Goal: Information Seeking & Learning: Learn about a topic

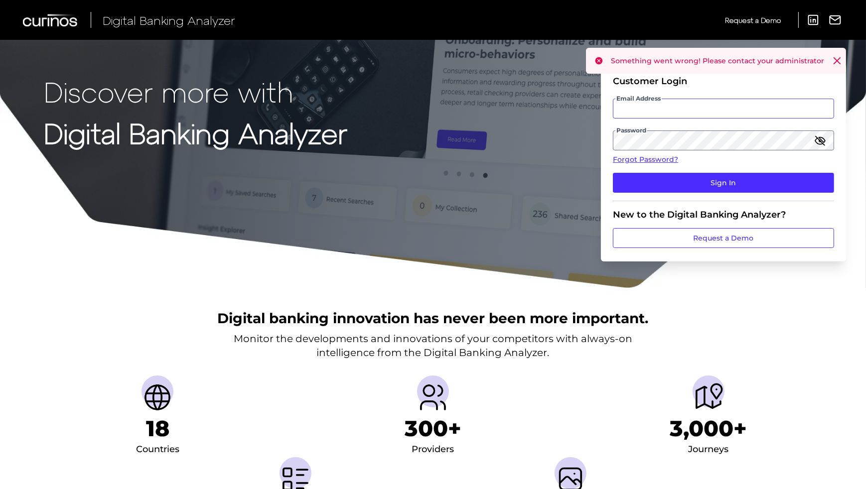
type input "[EMAIL_ADDRESS][DOMAIN_NAME]"
click at [832, 63] on icon at bounding box center [837, 61] width 10 height 10
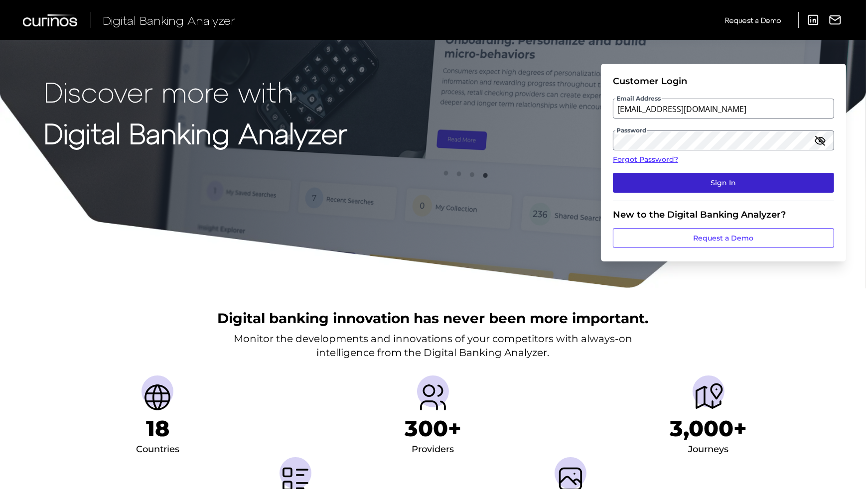
click at [682, 183] on button "Sign In" at bounding box center [723, 183] width 221 height 20
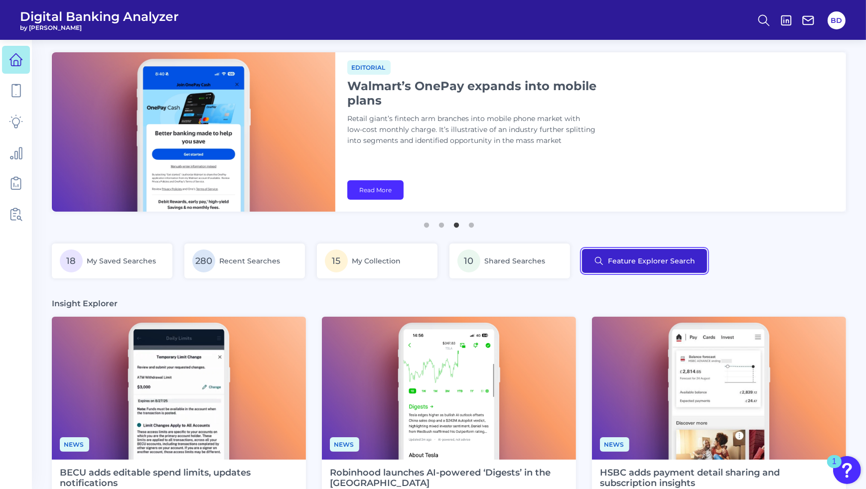
click at [638, 264] on button "Feature Explorer Search" at bounding box center [644, 261] width 125 height 24
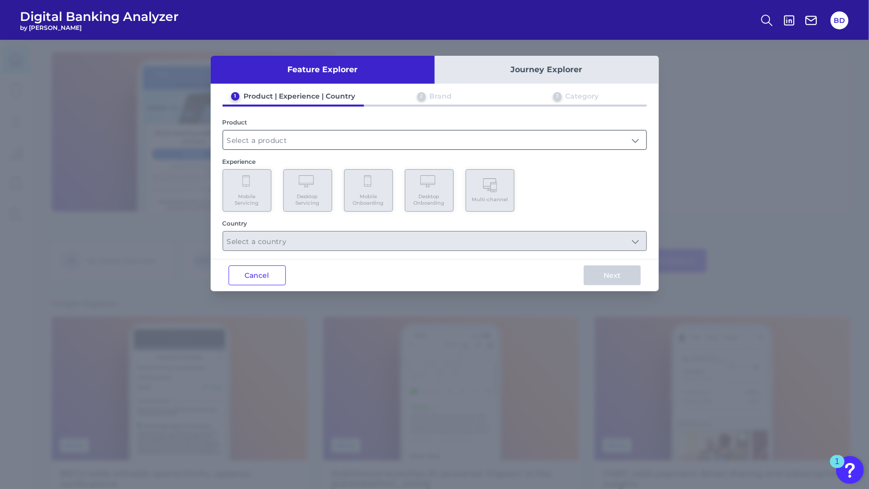
click at [519, 145] on input "text" at bounding box center [434, 140] width 423 height 19
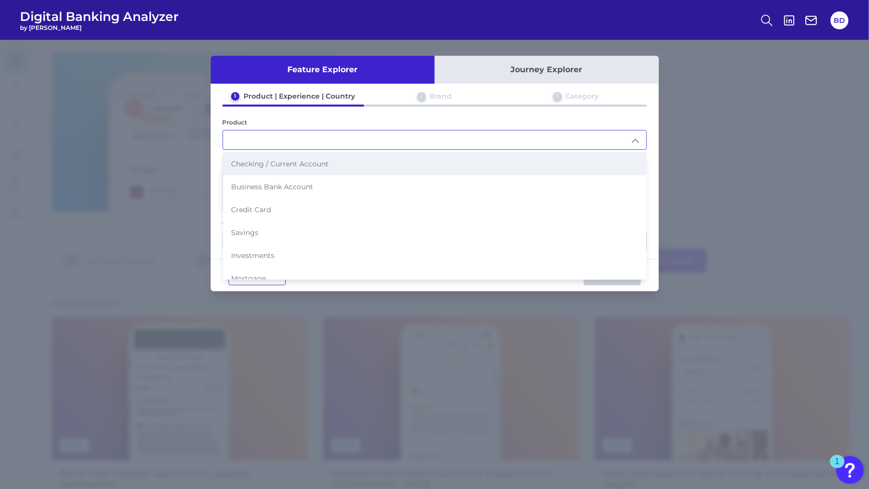
click at [275, 164] on span "Checking / Current Account" at bounding box center [280, 163] width 98 height 9
type input "Checking / Current Account"
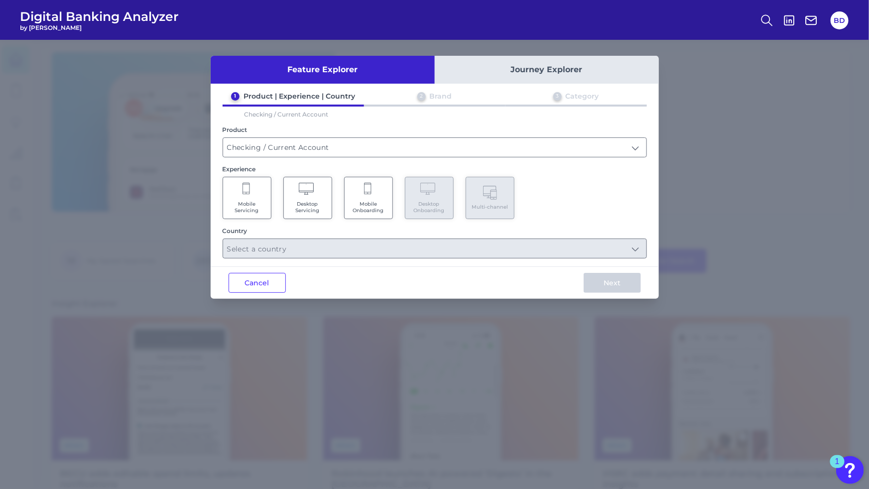
click at [251, 201] on span "Mobile Servicing" at bounding box center [247, 207] width 38 height 13
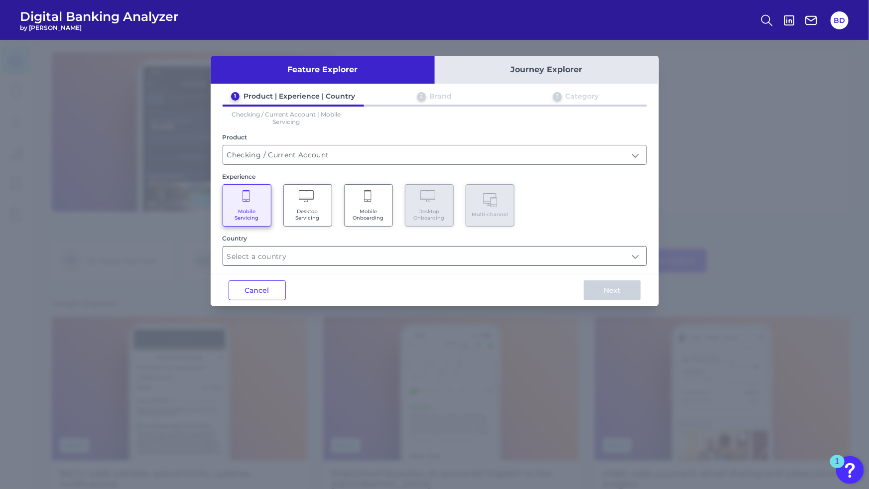
click at [449, 257] on input "text" at bounding box center [434, 256] width 423 height 19
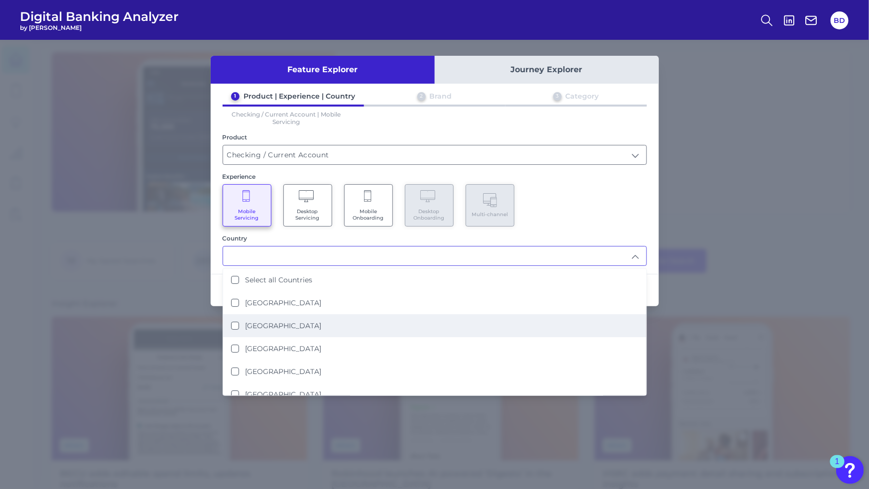
click at [235, 322] on States "[GEOGRAPHIC_DATA]" at bounding box center [235, 326] width 8 height 8
type input "[GEOGRAPHIC_DATA]"
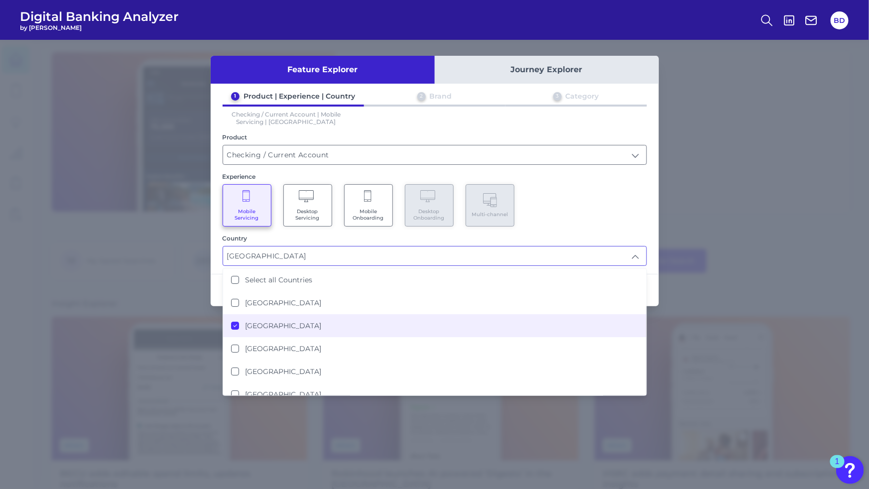
click at [591, 228] on div "1 Product | Experience | Country 2 Brand 3 Category Checking / Current Account …" at bounding box center [435, 179] width 448 height 174
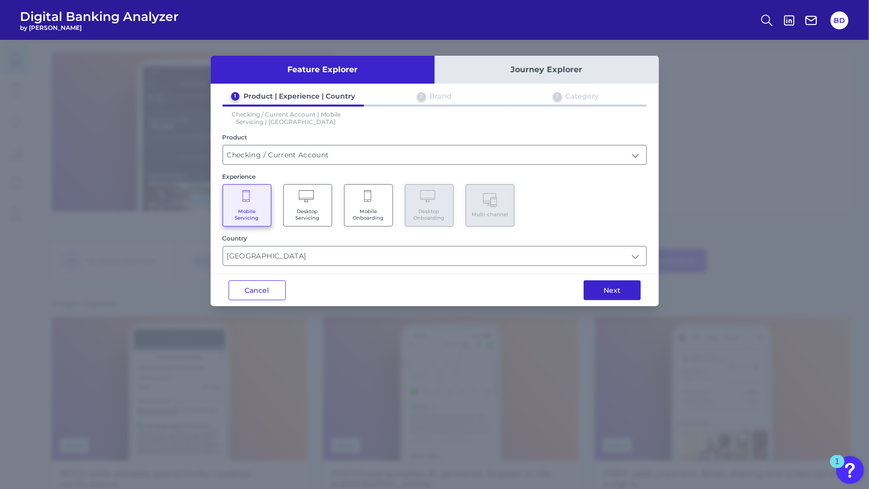
click at [615, 291] on button "Next" at bounding box center [612, 290] width 57 height 20
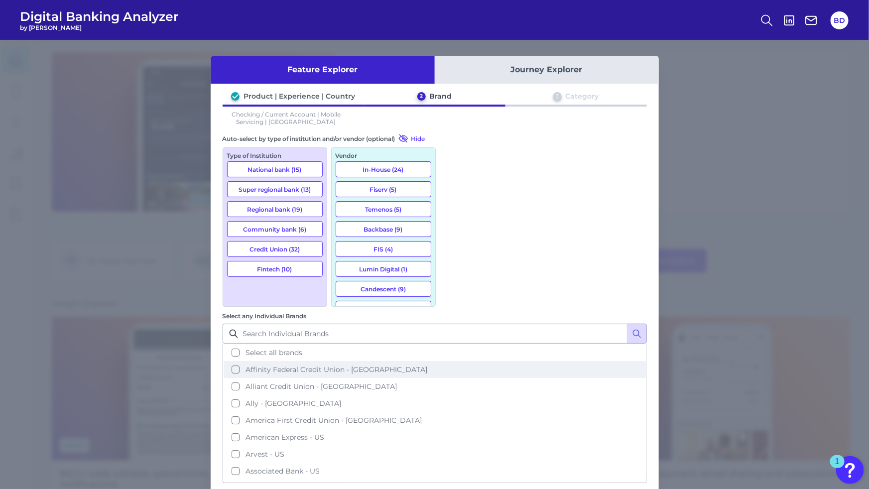
click at [453, 361] on button "Affinity Federal Credit Union - [GEOGRAPHIC_DATA]" at bounding box center [435, 369] width 422 height 17
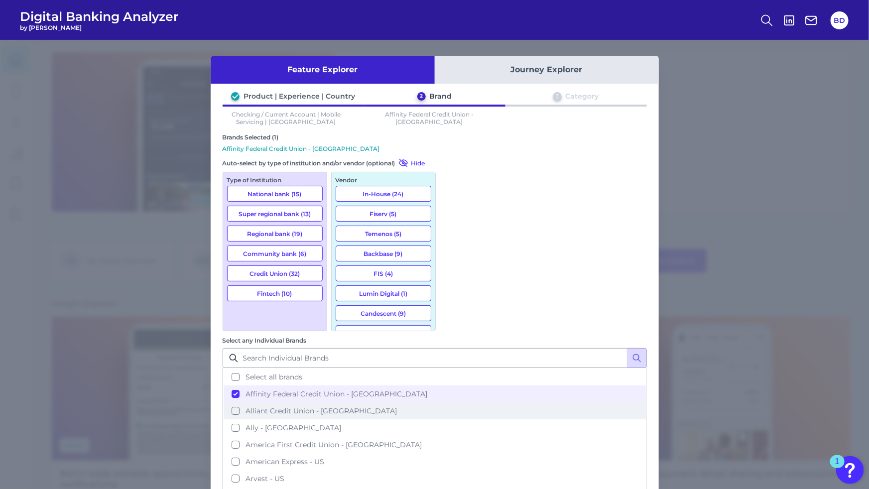
click at [453, 402] on button "Alliant Credit Union - [GEOGRAPHIC_DATA]" at bounding box center [435, 410] width 422 height 17
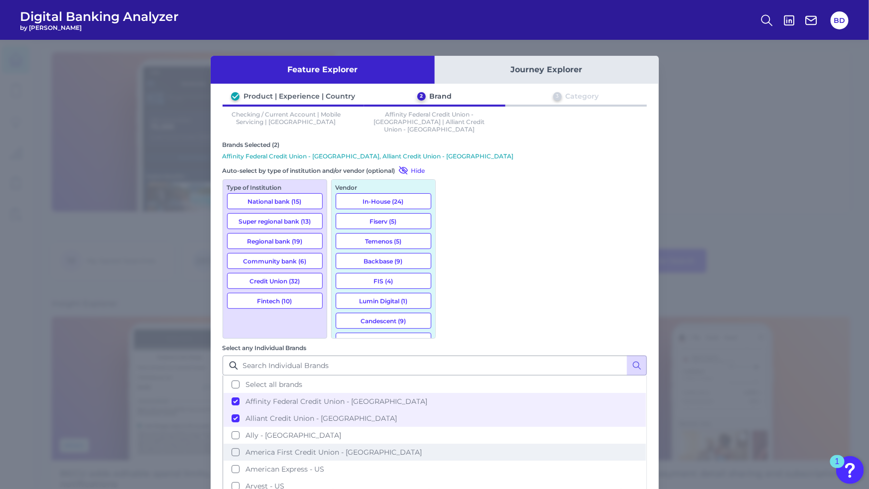
click at [451, 444] on button "America First Credit Union - [GEOGRAPHIC_DATA]" at bounding box center [435, 452] width 422 height 17
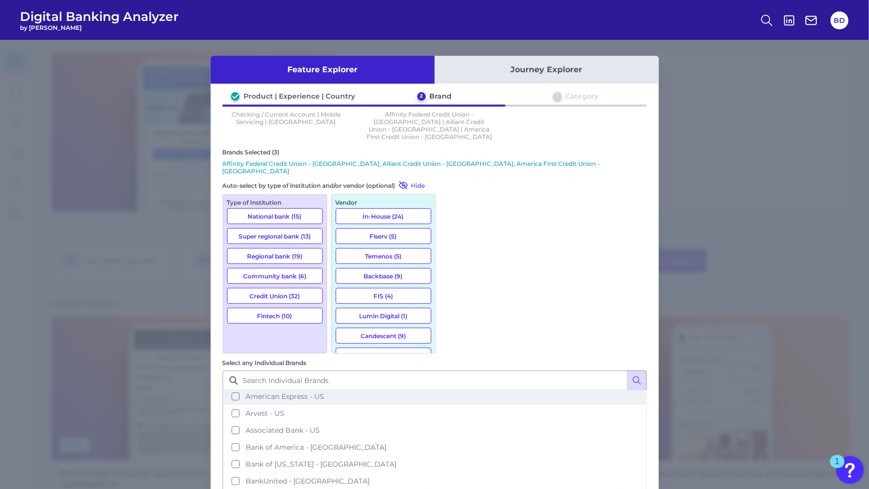
scroll to position [109, 0]
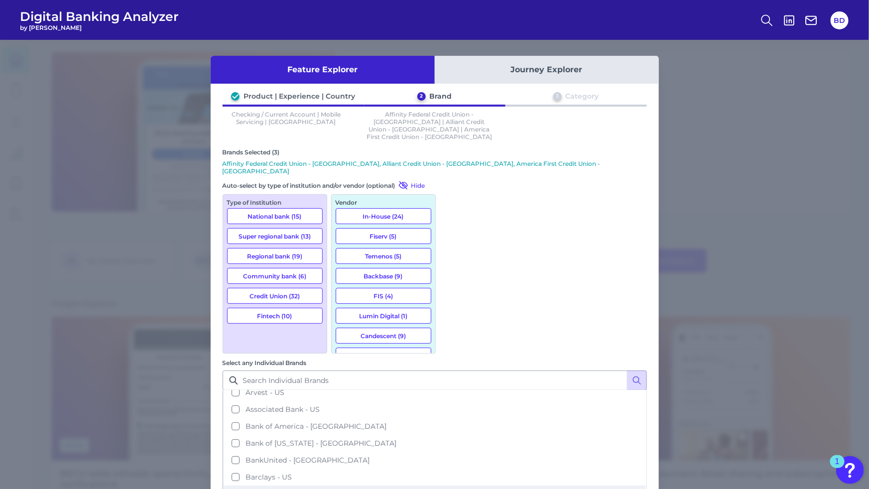
click at [454, 486] on button "[PERSON_NAME] Credit Union - [GEOGRAPHIC_DATA]" at bounding box center [435, 494] width 422 height 17
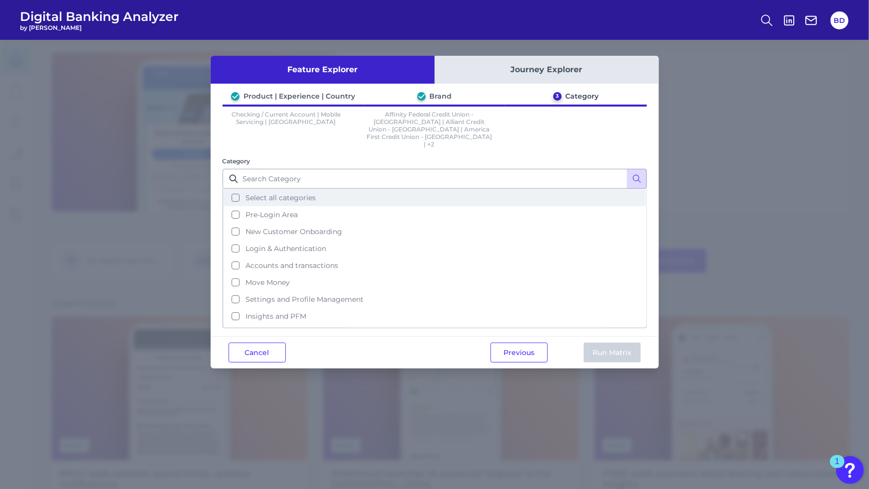
click at [234, 189] on button "Select all categories" at bounding box center [435, 197] width 422 height 17
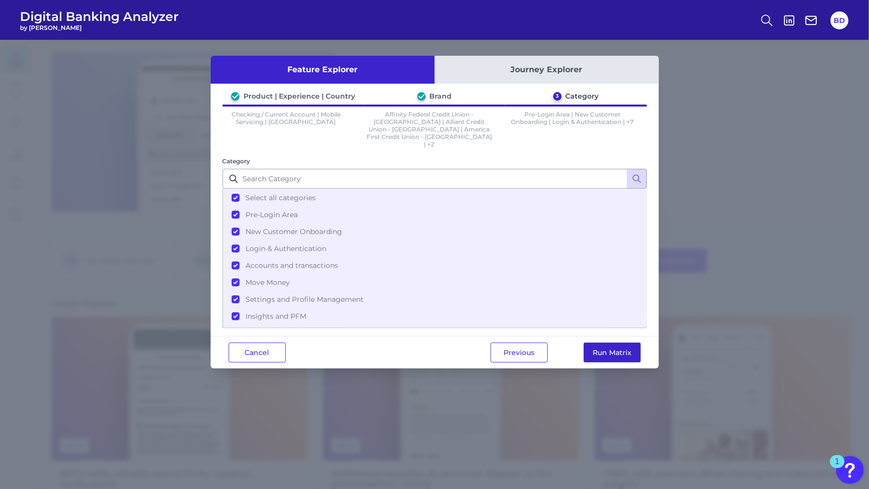
click at [619, 343] on button "Run Matrix" at bounding box center [612, 353] width 57 height 20
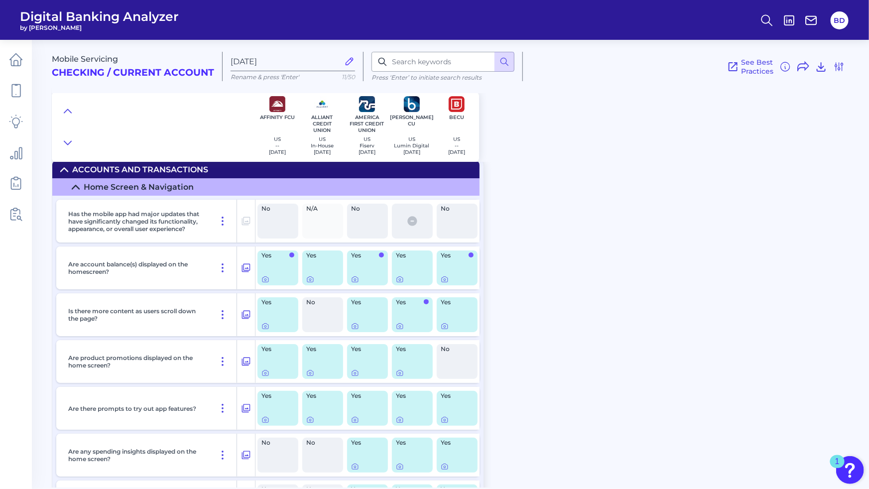
scroll to position [1839, 0]
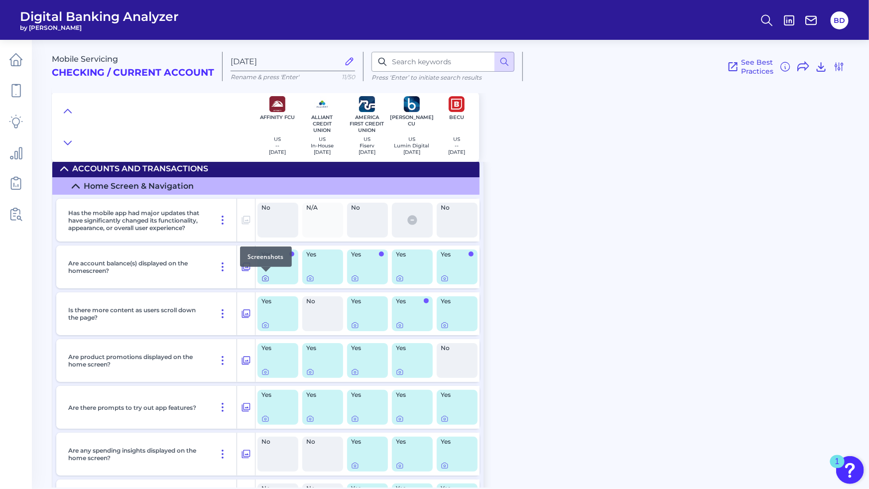
click at [265, 278] on icon at bounding box center [265, 278] width 8 height 8
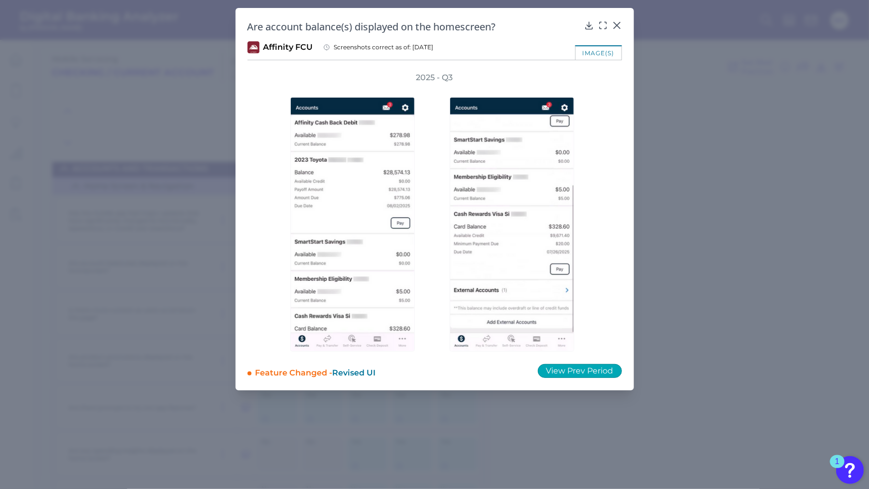
click at [575, 370] on button "View Prev Period" at bounding box center [580, 371] width 84 height 14
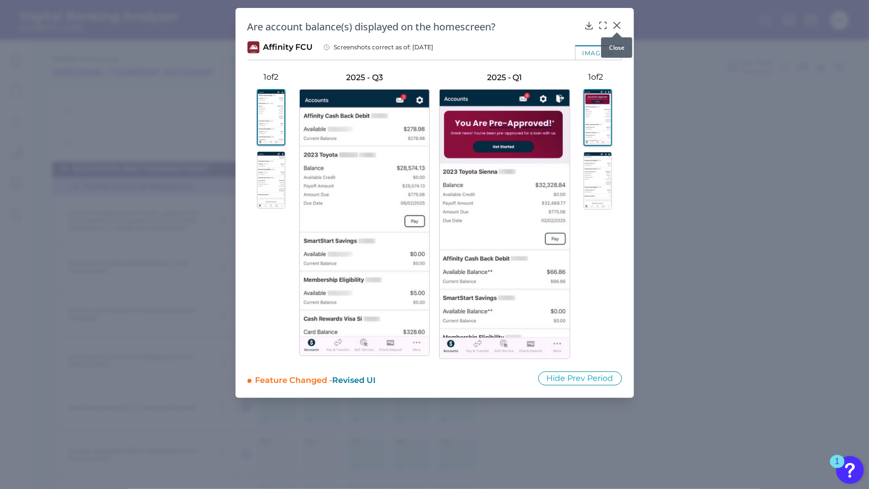
click at [619, 27] on div at bounding box center [617, 32] width 10 height 10
click at [619, 25] on icon at bounding box center [617, 25] width 10 height 10
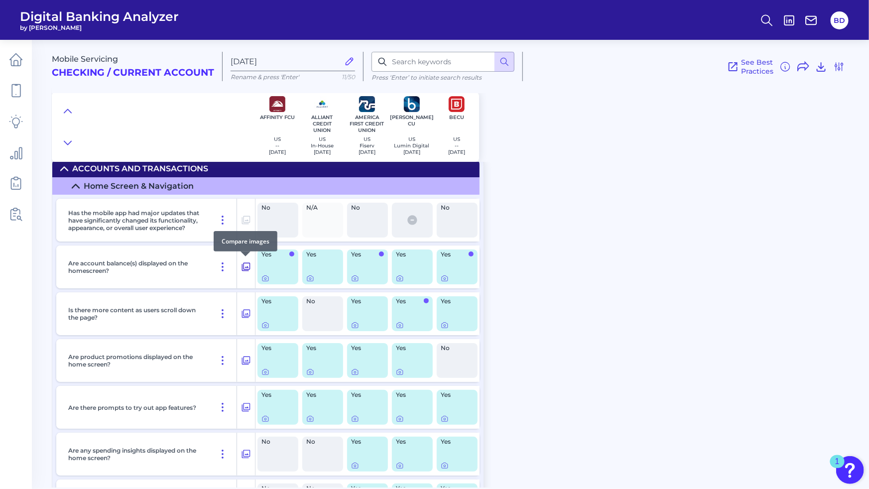
click at [246, 266] on icon at bounding box center [246, 267] width 8 height 8
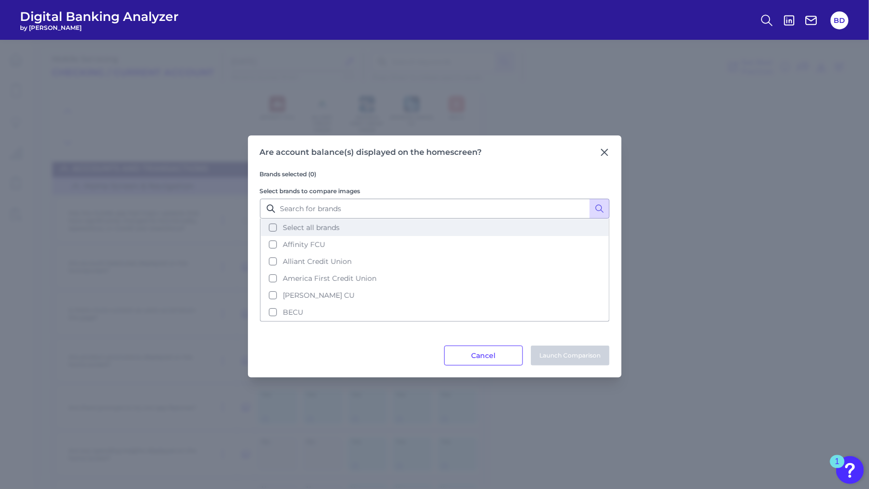
click at [274, 229] on button "Select all brands" at bounding box center [435, 227] width 348 height 17
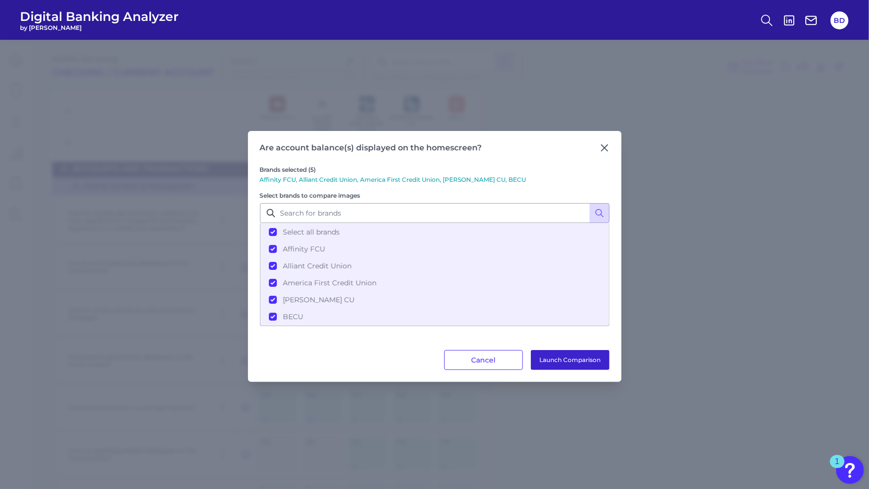
click at [571, 360] on button "Launch Comparison" at bounding box center [570, 360] width 79 height 20
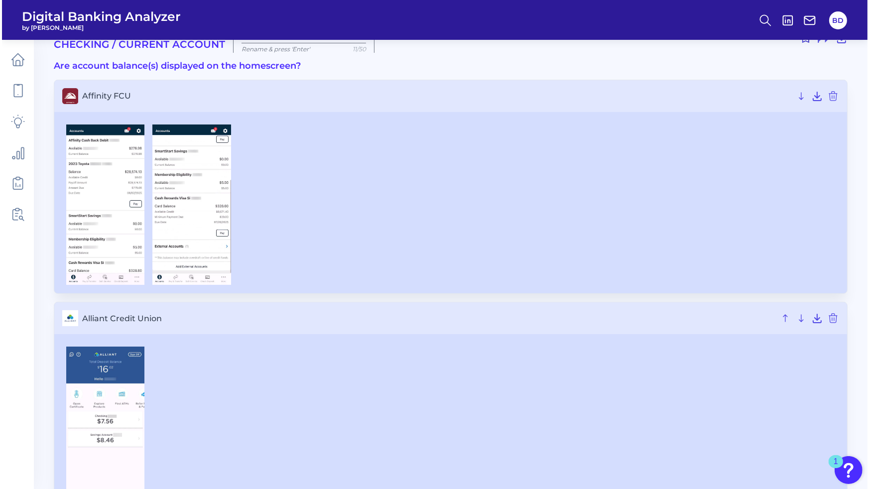
scroll to position [25, 0]
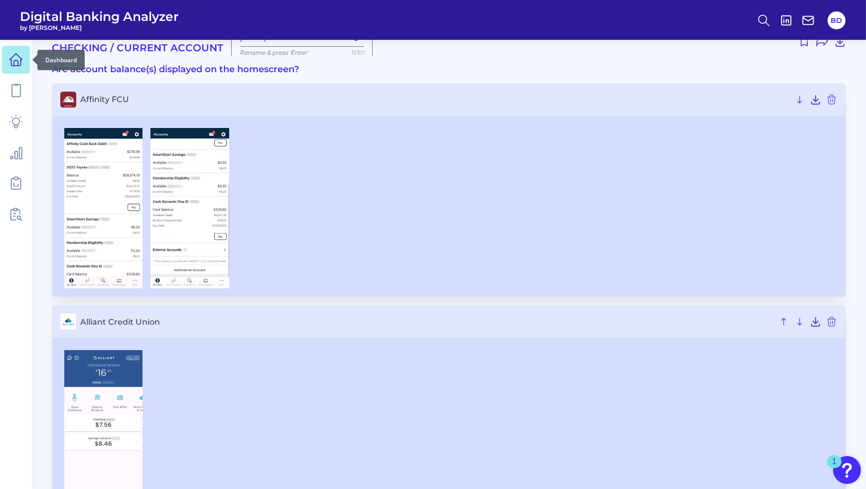
click at [20, 65] on icon at bounding box center [16, 60] width 12 height 12
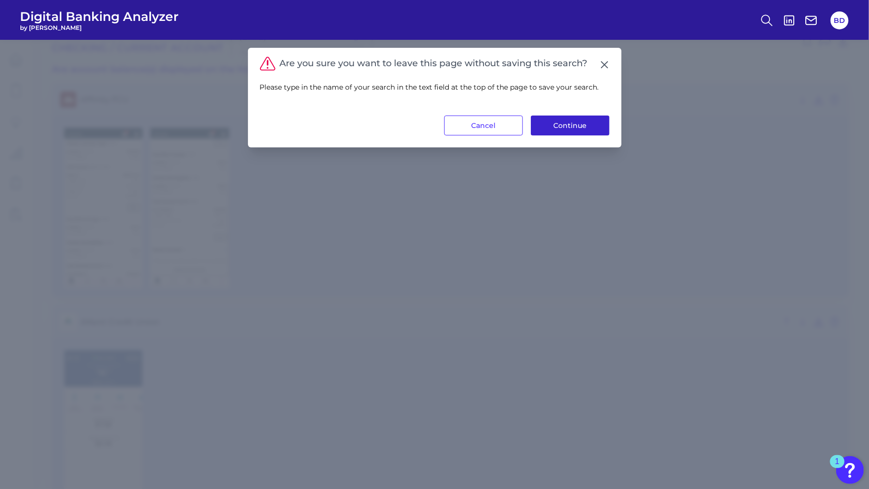
click at [578, 117] on button "Continue" at bounding box center [570, 126] width 79 height 20
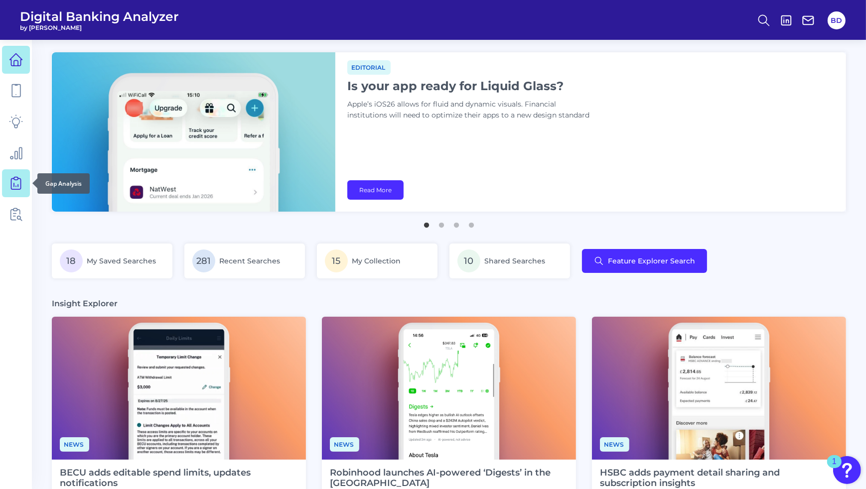
click at [15, 186] on icon at bounding box center [16, 183] width 14 height 14
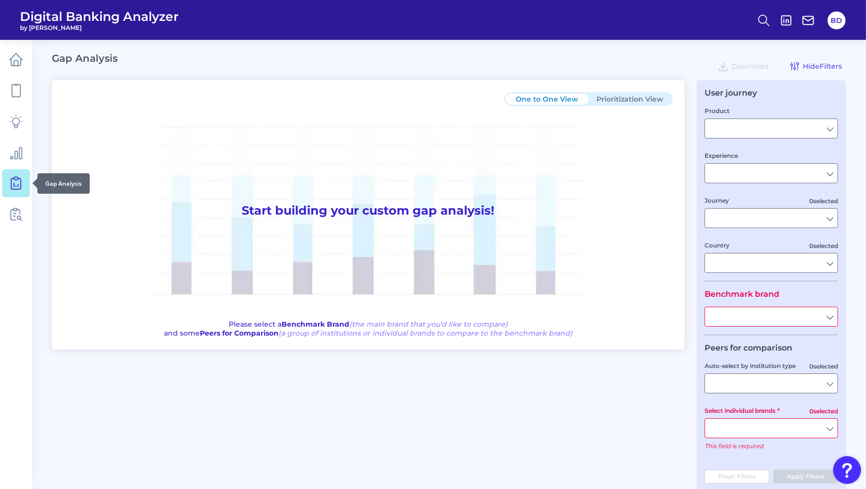
type input "Checking / Current Account"
type input "Mobile Servicing"
type input "Pre-Login Area, New Customer Onboarding, Login & Authentication, Accounts and t…"
type input "[GEOGRAPHIC_DATA]"
type input "All Select individual brands"
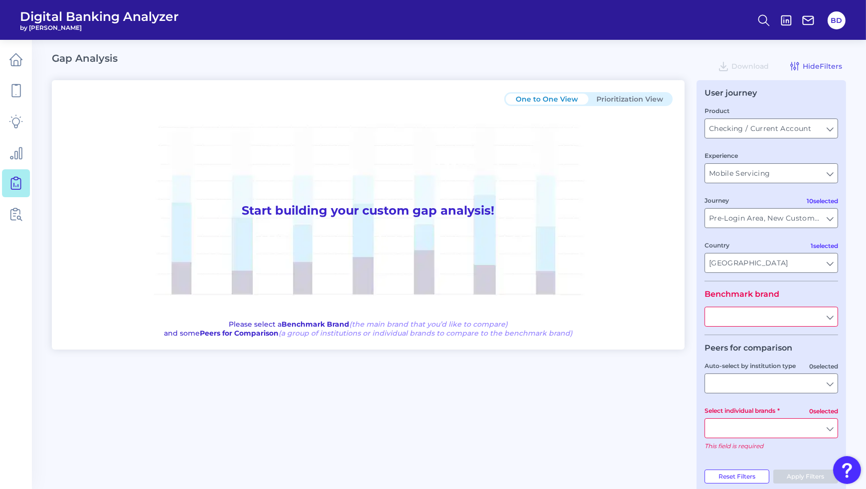
type input "All Journeys"
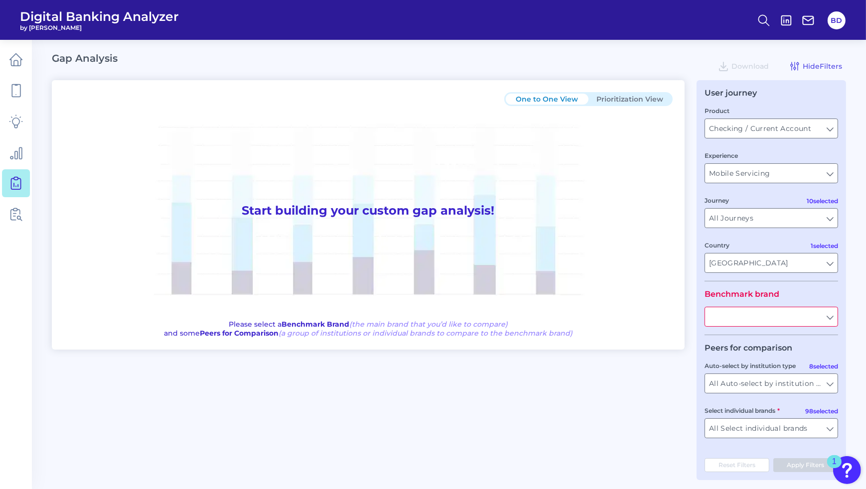
click at [832, 321] on input "text" at bounding box center [771, 316] width 132 height 19
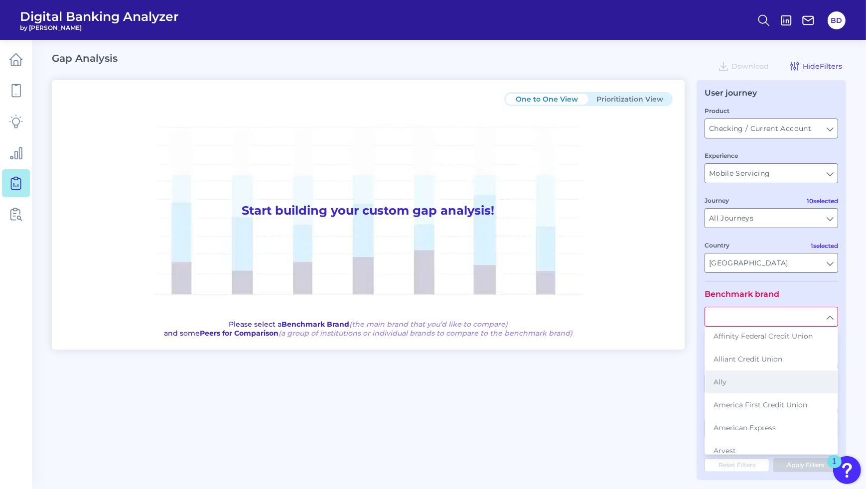
scroll to position [5, 0]
click at [756, 358] on span "Alliant Credit Union" at bounding box center [747, 357] width 69 height 9
type input "Alliant Credit Union"
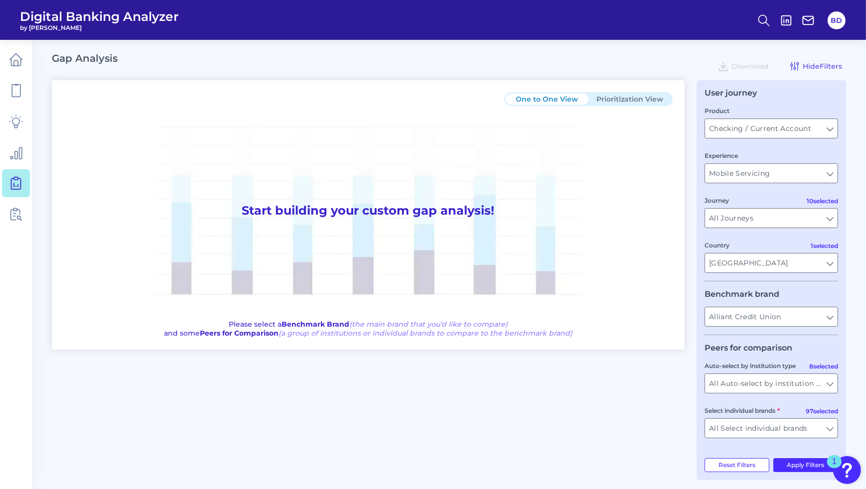
scroll to position [7, 0]
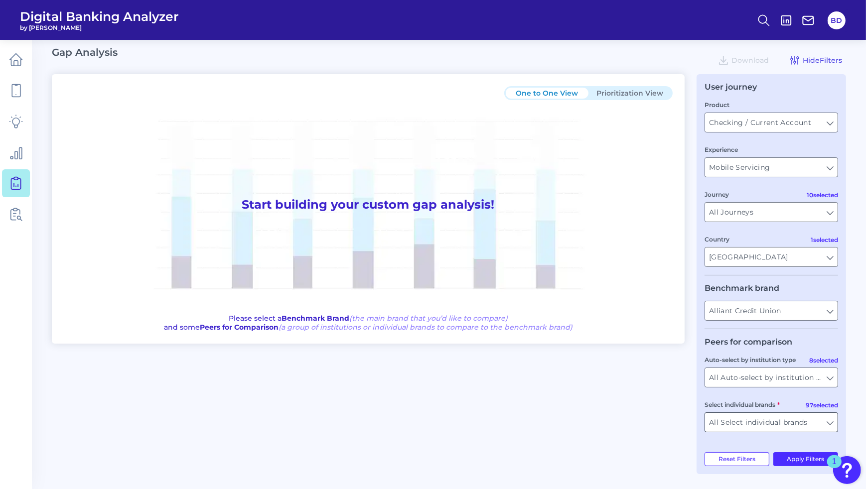
click at [826, 421] on input "All Select individual brands" at bounding box center [771, 422] width 132 height 19
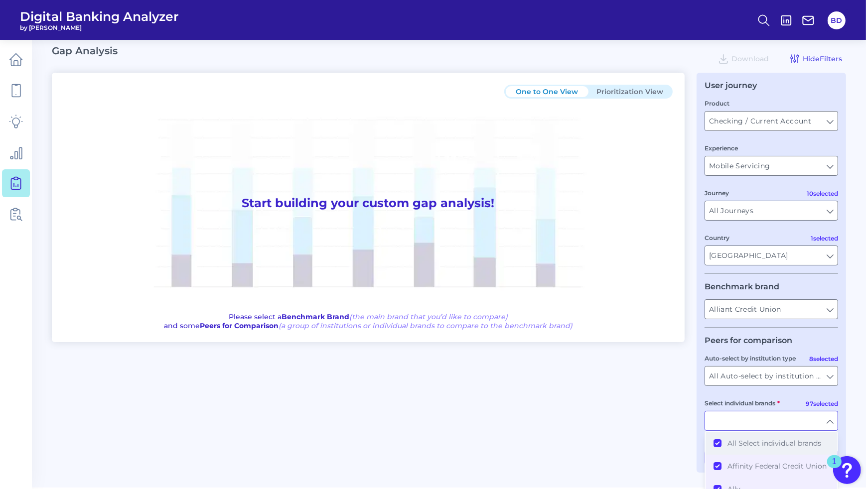
click at [718, 443] on button "All Select individual brands" at bounding box center [770, 443] width 131 height 23
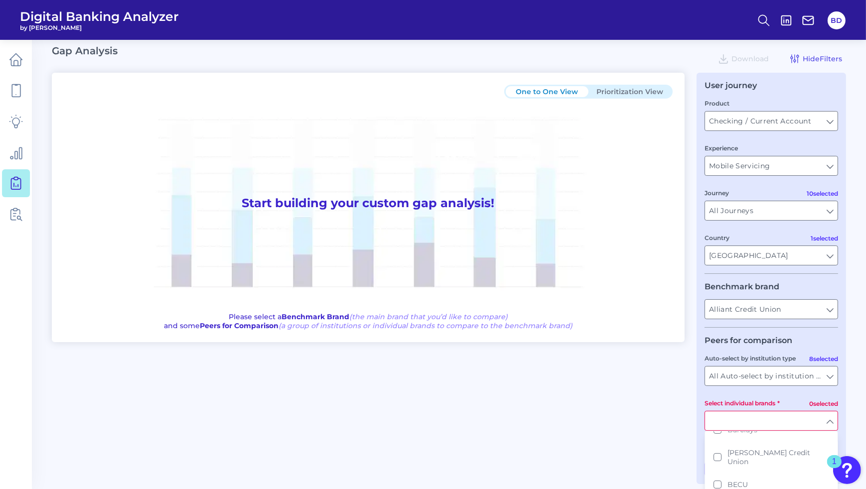
scroll to position [243, 0]
click at [718, 456] on button "Baxter Credit Union" at bounding box center [770, 457] width 131 height 32
click at [693, 392] on div "One to One View Prioritization View Start building your custom gap analysis! Pl…" at bounding box center [449, 273] width 794 height 400
type input "Baxter Credit Union"
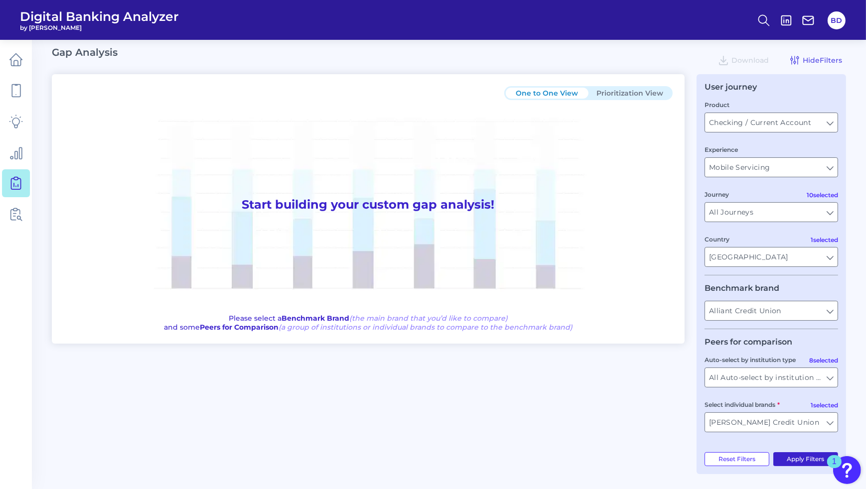
click at [796, 460] on button "Apply Filters" at bounding box center [805, 459] width 65 height 14
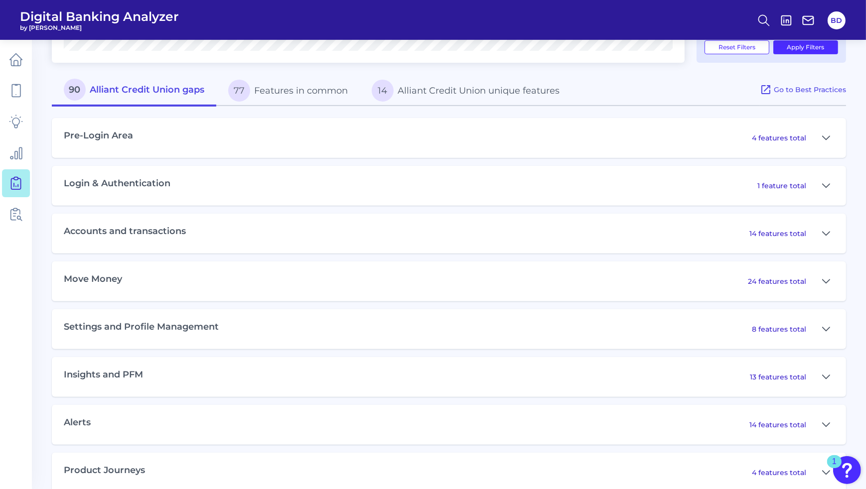
scroll to position [418, 0]
click at [823, 281] on icon at bounding box center [826, 281] width 8 height 12
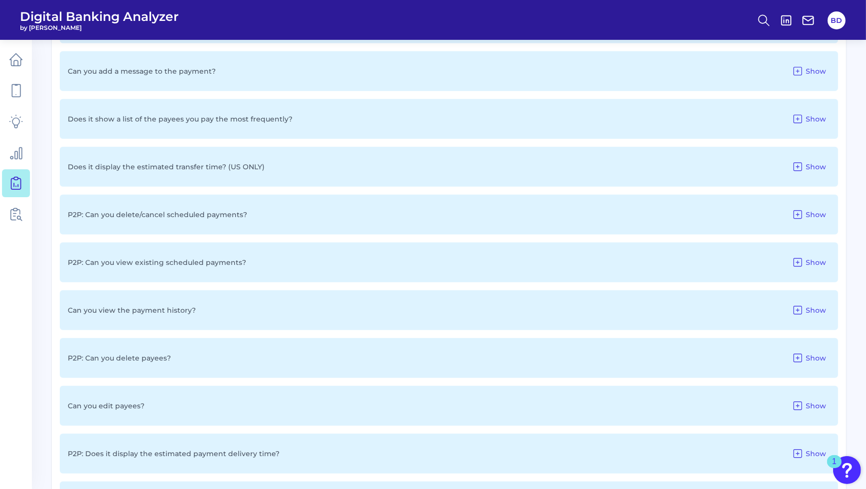
scroll to position [875, 0]
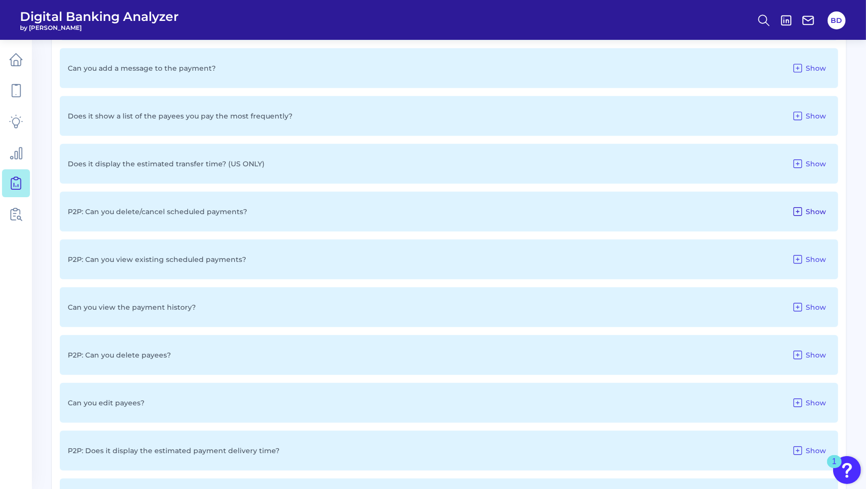
click at [798, 214] on icon at bounding box center [797, 212] width 12 height 12
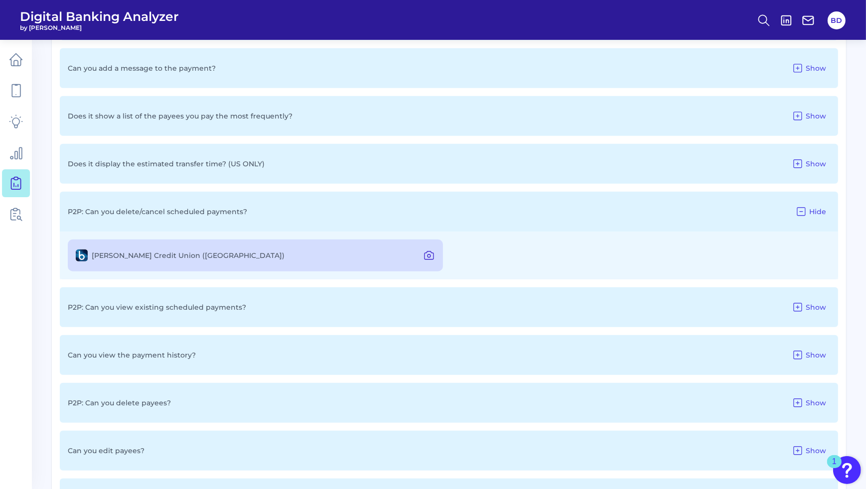
click at [427, 257] on icon at bounding box center [428, 256] width 3 height 3
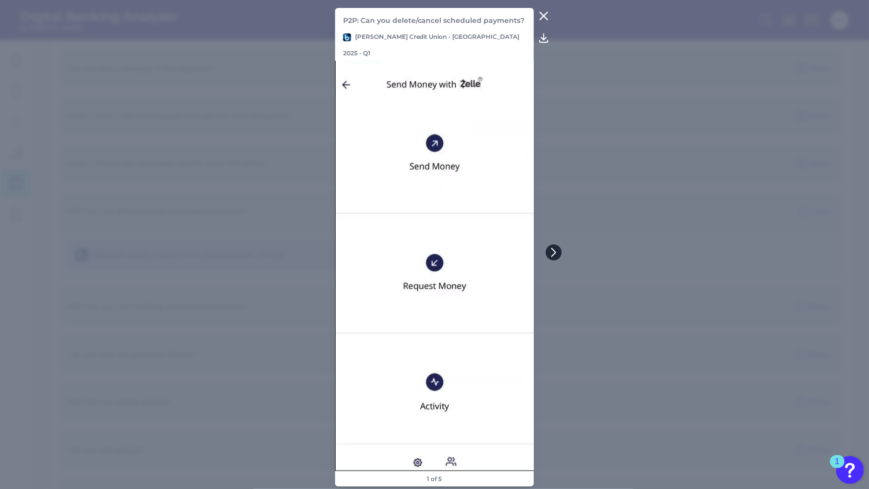
click at [553, 255] on icon at bounding box center [554, 253] width 4 height 8
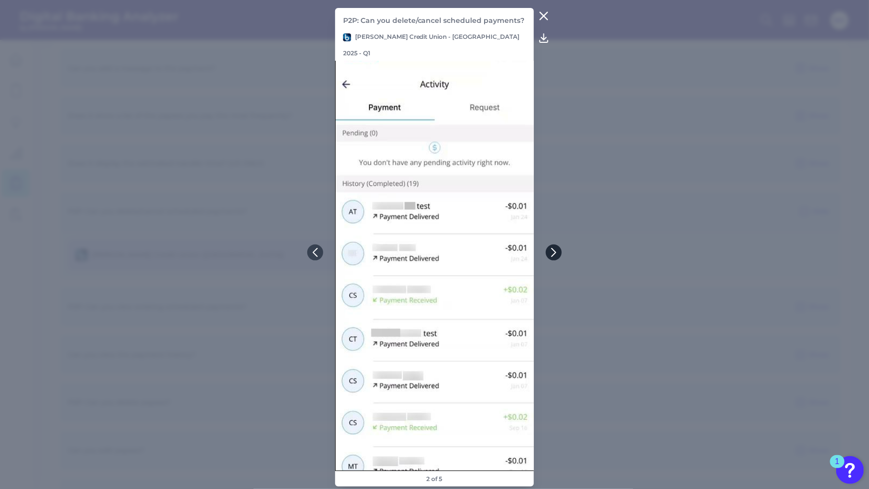
click at [553, 255] on icon at bounding box center [554, 253] width 4 height 8
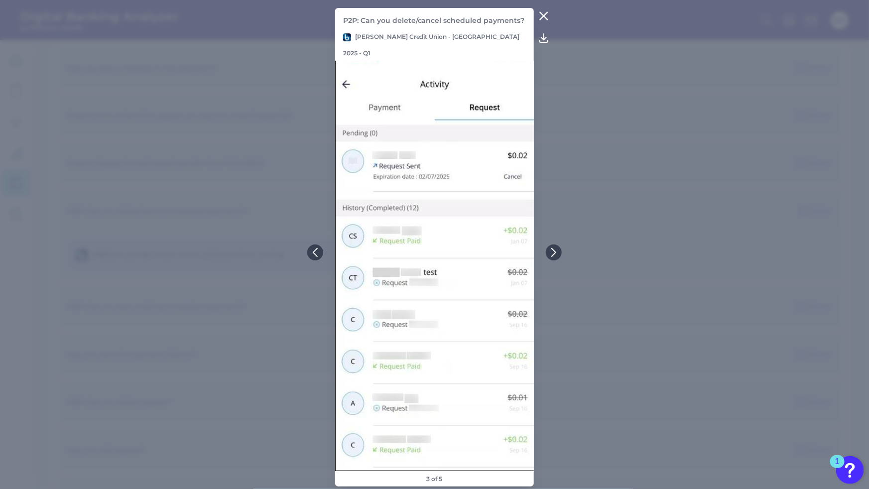
click at [543, 22] on icon at bounding box center [544, 16] width 12 height 12
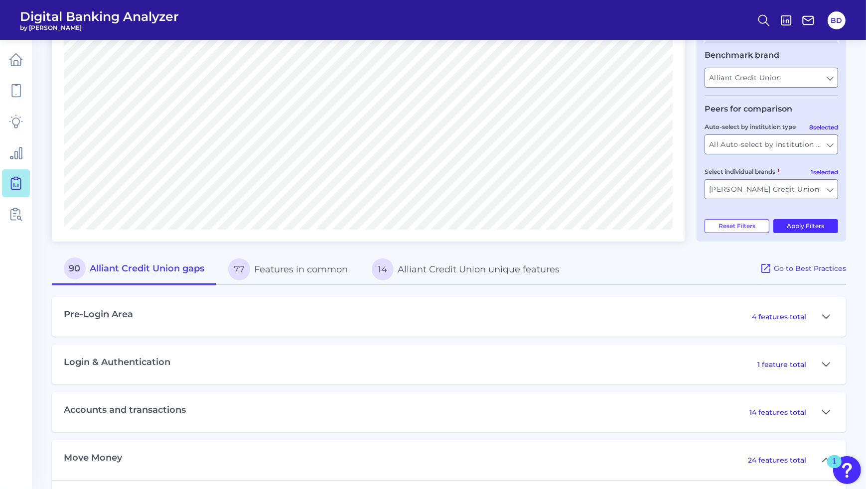
scroll to position [240, 0]
click at [16, 147] on icon at bounding box center [16, 152] width 14 height 14
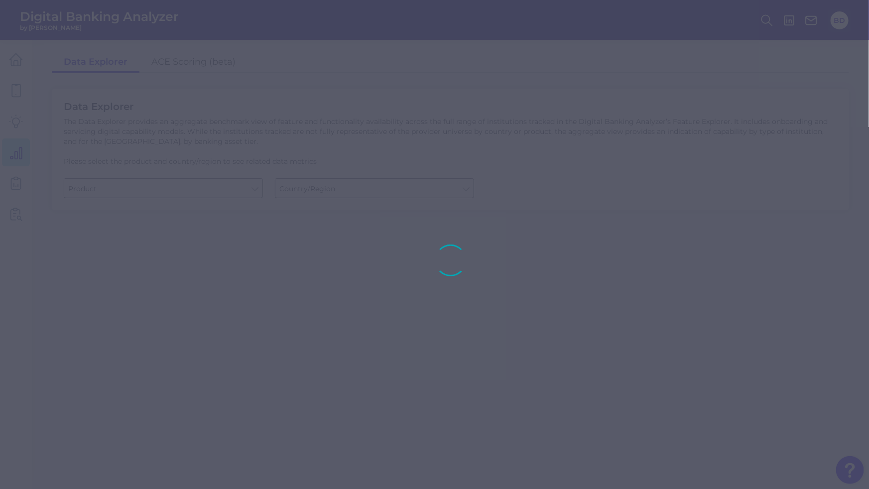
type input "Business Bank Account"
type input "[GEOGRAPHIC_DATA]"
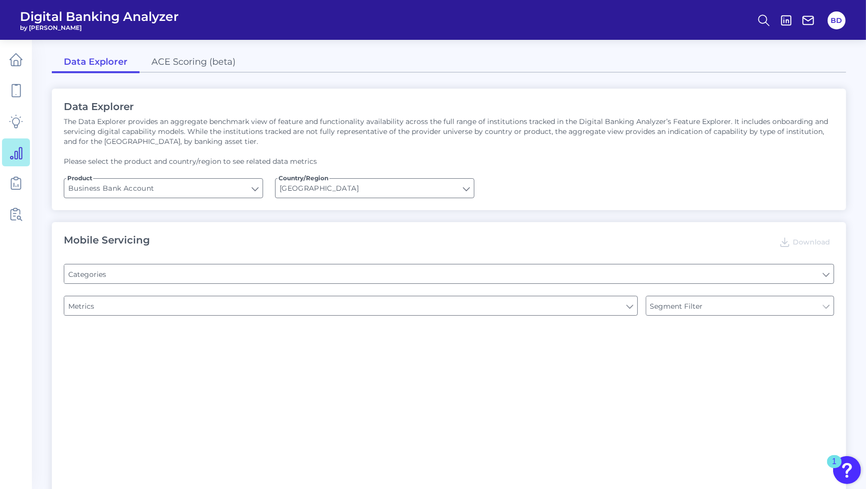
type input "Type of Institution"
type input "Pre-login Features"
type input "Login"
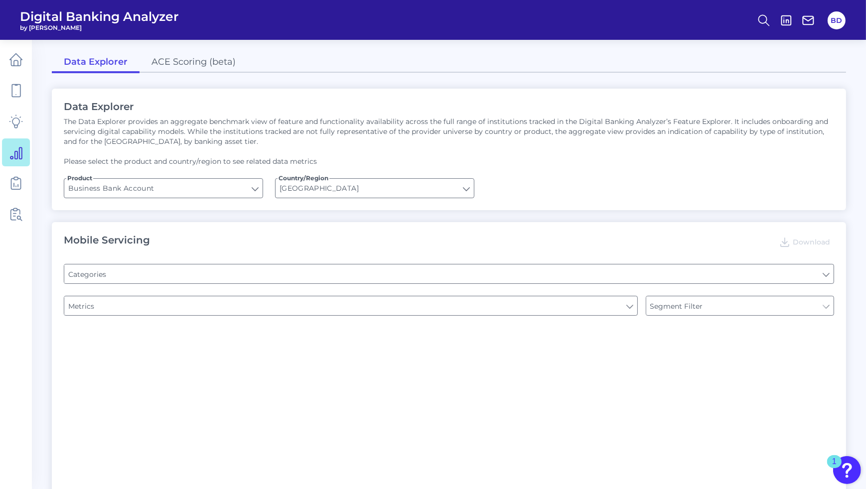
type input "Channel"
type input "Upon opening the app are users immediately prompted to use Touch/Face ID to log…"
type input "Does it offer third-party single sign on?"
type input "Can you apply for the PRODUCT as a new to brand customer on ANY digital channel?"
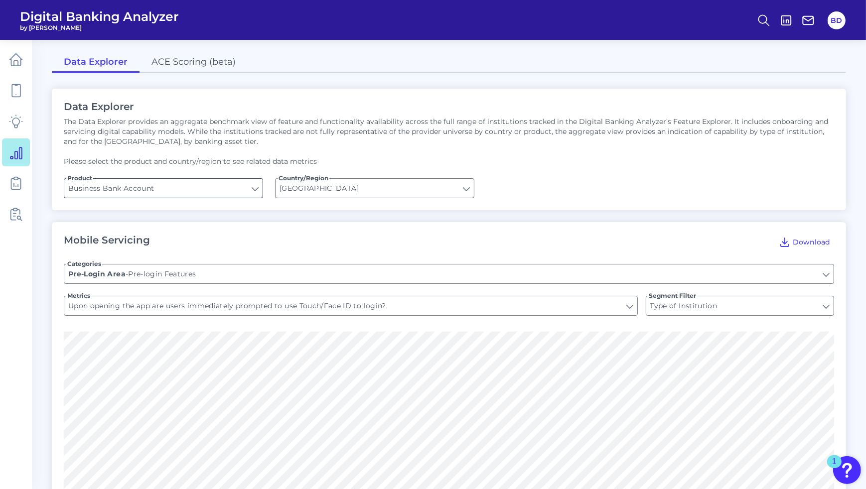
click at [261, 191] on input "Business Bank Account" at bounding box center [163, 188] width 198 height 19
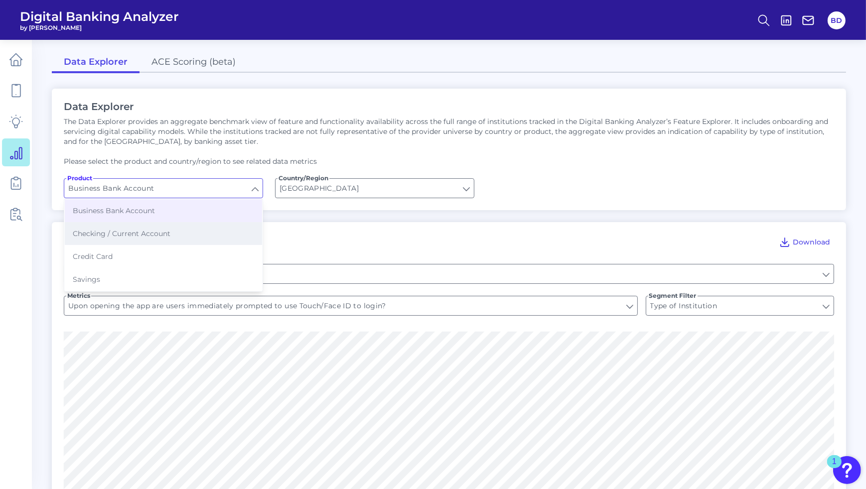
click at [211, 227] on button "Checking / Current Account" at bounding box center [163, 233] width 197 height 23
type input "Checking / Current Account"
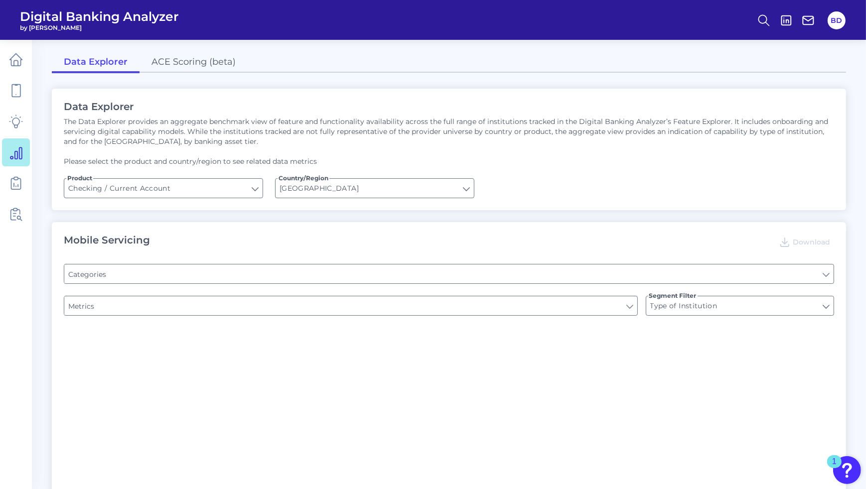
type input "Online Banking Registration"
type input "Pre-login Features"
type input "Channel"
type input "Can you register for online banking?"
type input "Upon opening the app are users immediately prompted to use Touch/Face ID to log…"
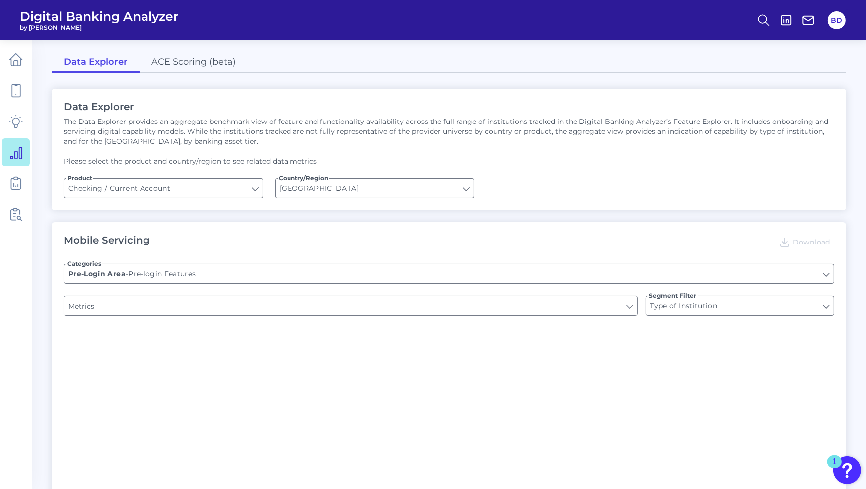
type input "END-TO-END JOURNEY: Can you apply for the PRODUCT as a new to brand customer on…"
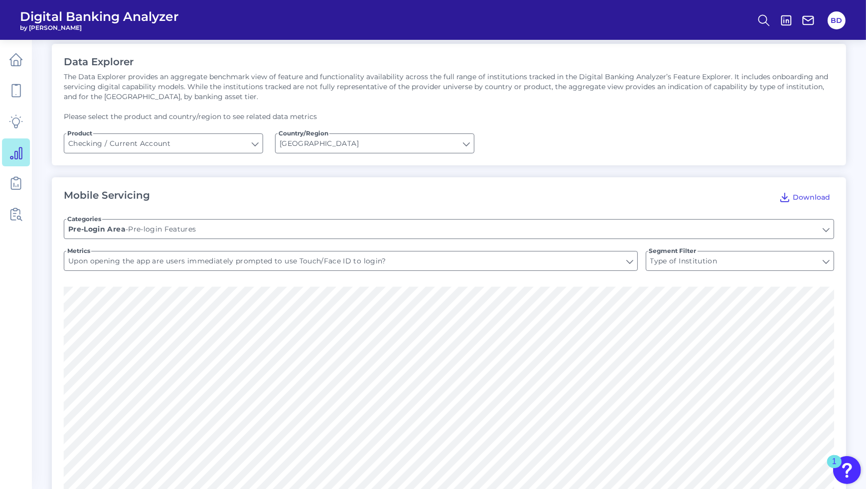
scroll to position [47, 0]
click at [237, 225] on input "Pre-login Features" at bounding box center [448, 227] width 769 height 19
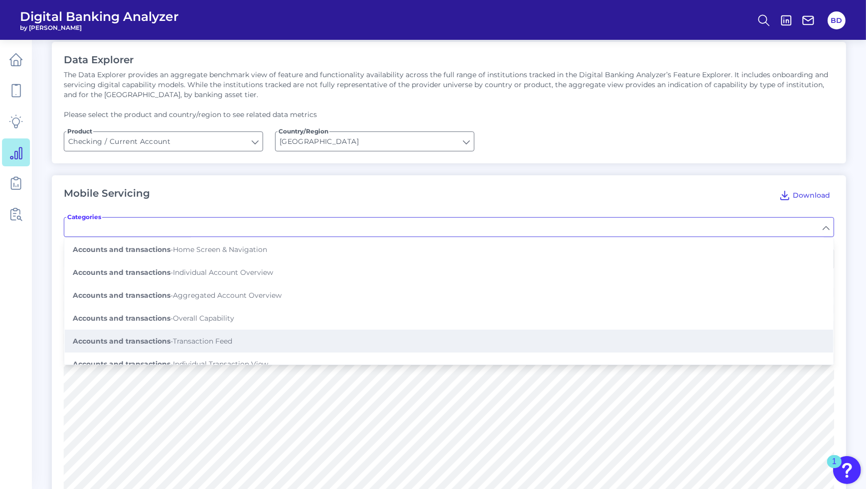
scroll to position [94, 0]
click at [212, 338] on span "Accounts and transactions - Transaction Feed" at bounding box center [152, 339] width 159 height 9
type input "Transaction Feed"
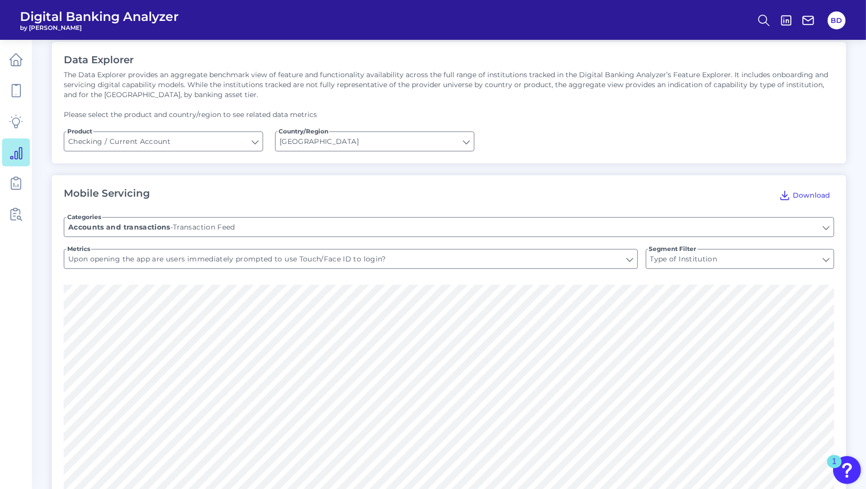
type input "Shows pending transactions"
click at [193, 261] on input "Shows pending transactions" at bounding box center [350, 259] width 573 height 19
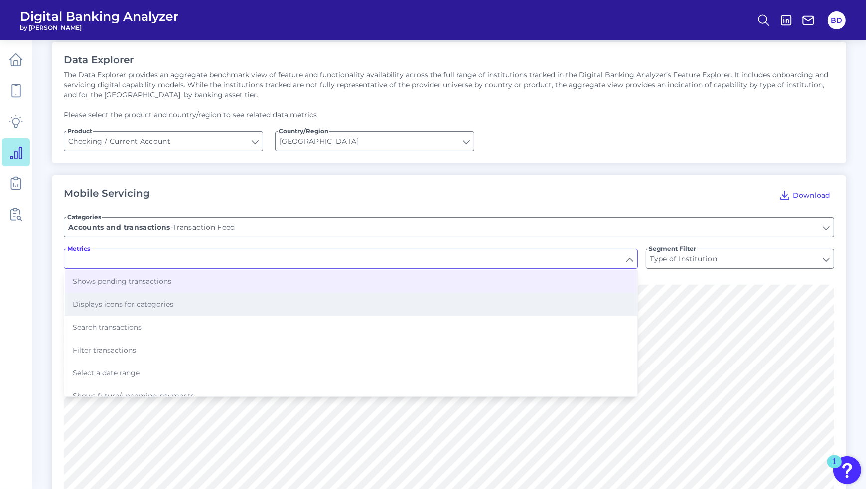
click at [137, 302] on span "Displays icons for categories" at bounding box center [123, 304] width 101 height 9
type input "Displays icons for categories"
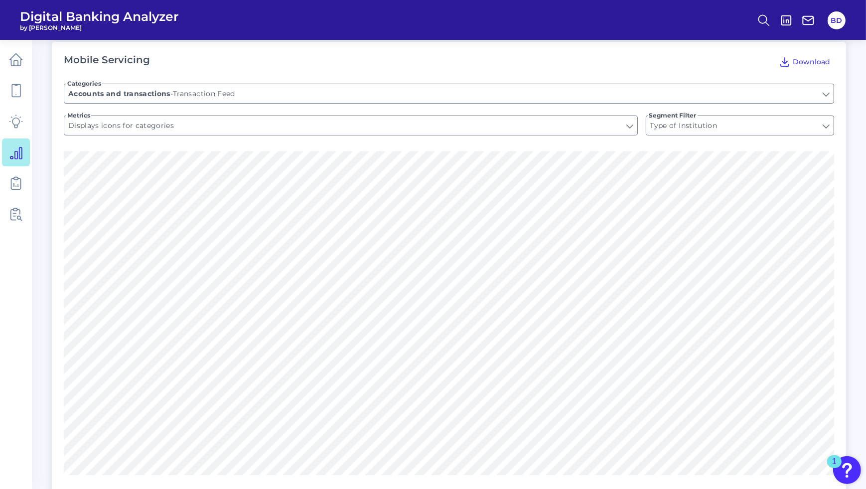
scroll to position [0, 0]
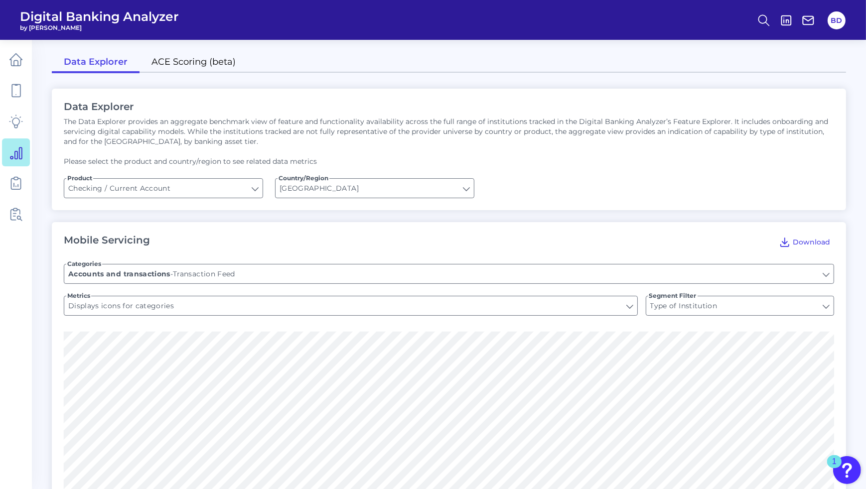
click at [179, 65] on link "ACE Scoring (beta)" at bounding box center [193, 62] width 108 height 21
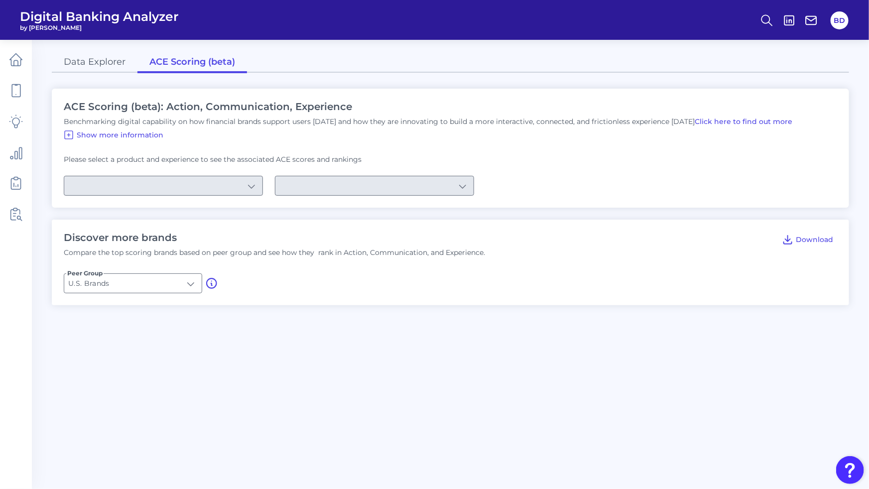
type input "Checking / Current Account"
type input "Mobile Servicing"
